Goal: Navigation & Orientation: Find specific page/section

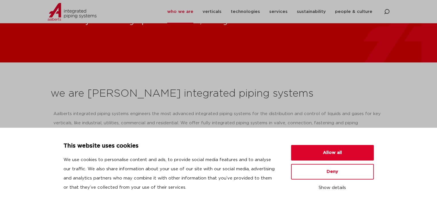
scroll to position [86, 0]
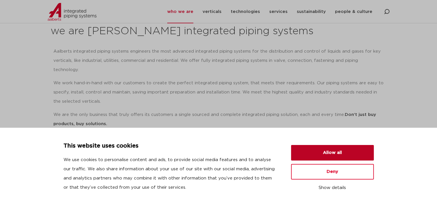
click at [322, 155] on button "Allow all" at bounding box center [332, 153] width 83 height 16
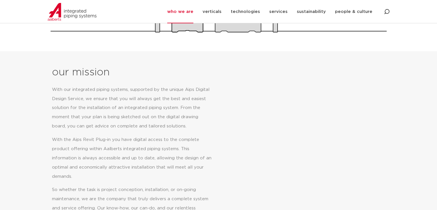
scroll to position [144, 0]
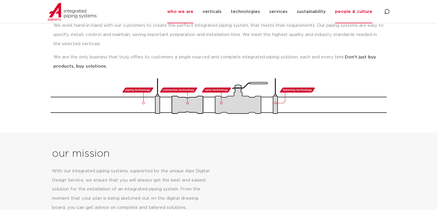
click at [352, 11] on link "people & culture" at bounding box center [353, 11] width 37 height 23
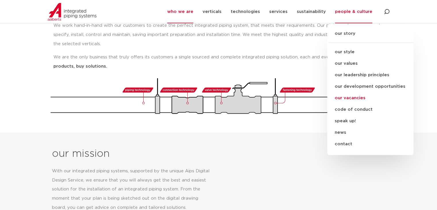
click at [349, 97] on link "our vacancies" at bounding box center [370, 97] width 86 height 11
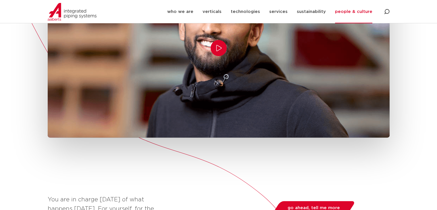
scroll to position [115, 0]
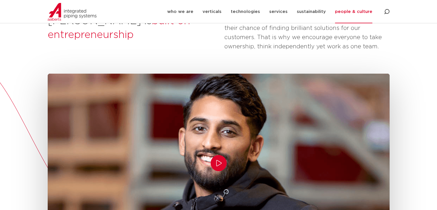
click at [225, 149] on video at bounding box center [219, 163] width 342 height 192
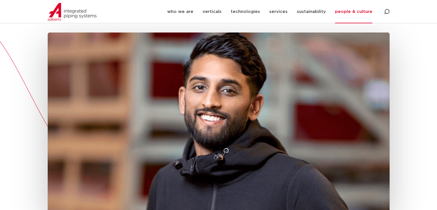
scroll to position [172, 0]
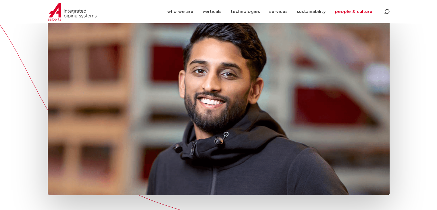
click at [220, 103] on icon "Play/Pause" at bounding box center [218, 105] width 7 height 7
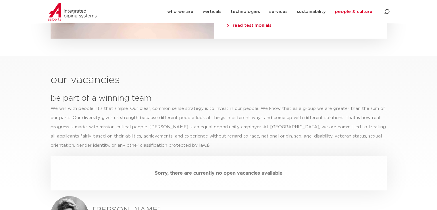
scroll to position [1552, 0]
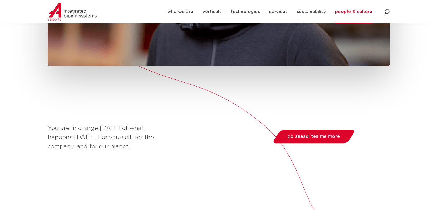
drag, startPoint x: 250, startPoint y: 65, endPoint x: 241, endPoint y: 126, distance: 62.0
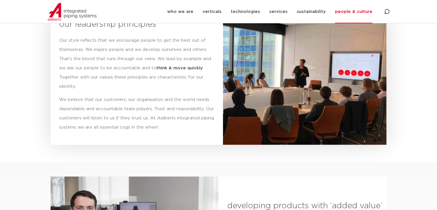
drag, startPoint x: 241, startPoint y: 126, endPoint x: 281, endPoint y: 202, distance: 86.2
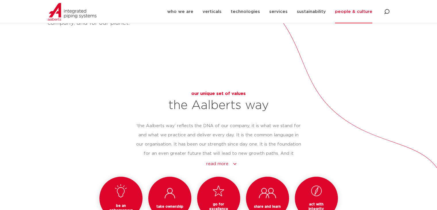
scroll to position [0, 0]
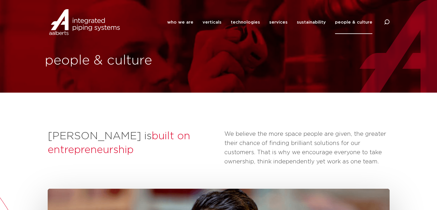
drag, startPoint x: 45, startPoint y: 143, endPoint x: 51, endPoint y: -24, distance: 167.4
